Goal: Communication & Community: Participate in discussion

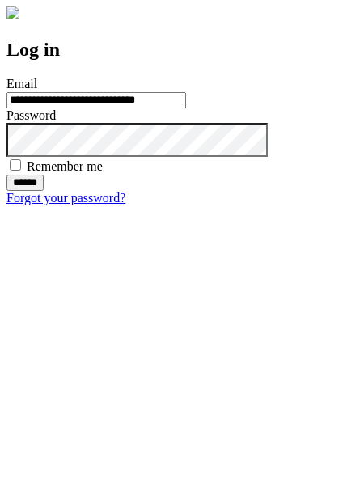
click at [44, 191] on input "******" at bounding box center [24, 183] width 37 height 16
